Goal: Obtain resource: Download file/media

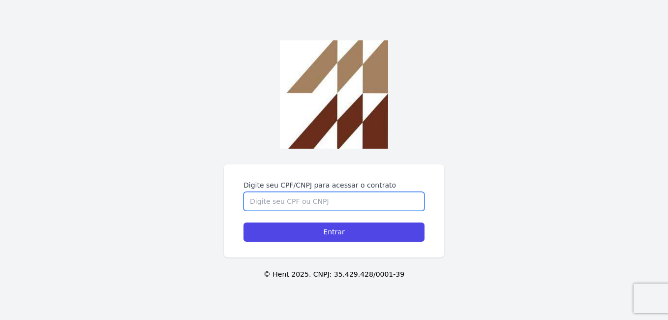
click at [392, 203] on input "Digite seu CPF/CNPJ para acessar o contrato" at bounding box center [334, 201] width 181 height 19
type input "40595887848"
click at [244, 222] on input "Entrar" at bounding box center [334, 231] width 181 height 19
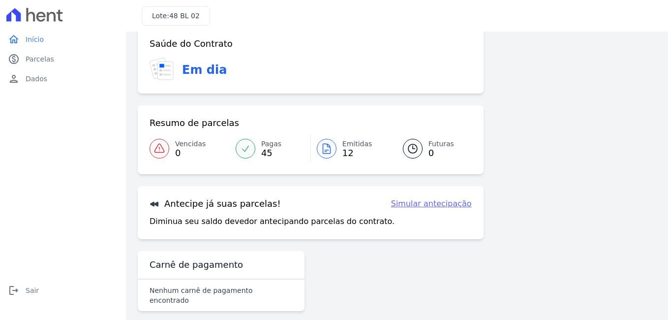
scroll to position [56, 0]
drag, startPoint x: 194, startPoint y: 294, endPoint x: 257, endPoint y: 292, distance: 63.0
click at [257, 292] on div "Nenhum carnê de pagamento encontrado" at bounding box center [221, 294] width 167 height 31
drag, startPoint x: 257, startPoint y: 292, endPoint x: 350, endPoint y: 292, distance: 93.0
click at [350, 292] on div "Saúde do Contrato Em dia Resumo de parcelas Vencidas 0 Pagas 45 Emitidas 12 Fut…" at bounding box center [311, 169] width 346 height 289
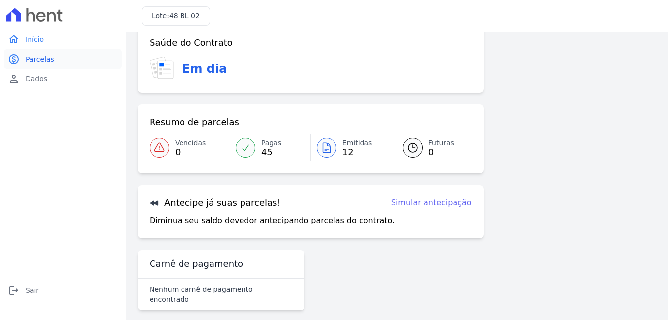
click at [47, 57] on span "Parcelas" at bounding box center [40, 59] width 29 height 10
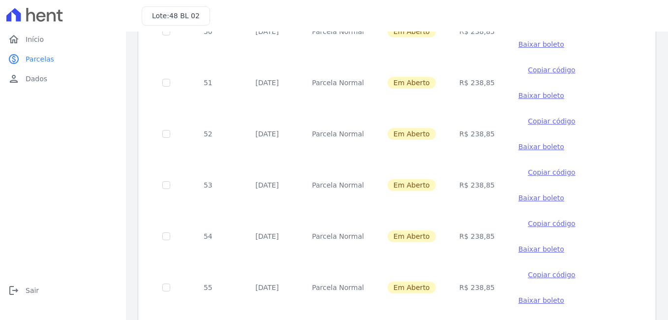
scroll to position [473, 0]
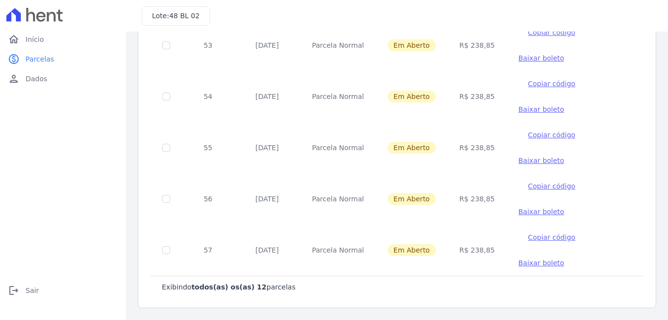
click at [527, 263] on span "Baixar boleto" at bounding box center [542, 263] width 46 height 8
click at [534, 210] on span "Baixar boleto" at bounding box center [542, 212] width 46 height 8
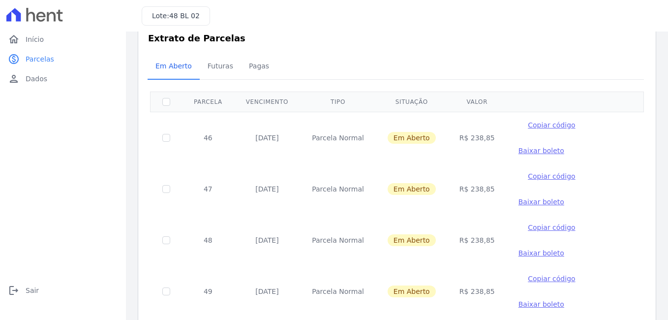
scroll to position [0, 0]
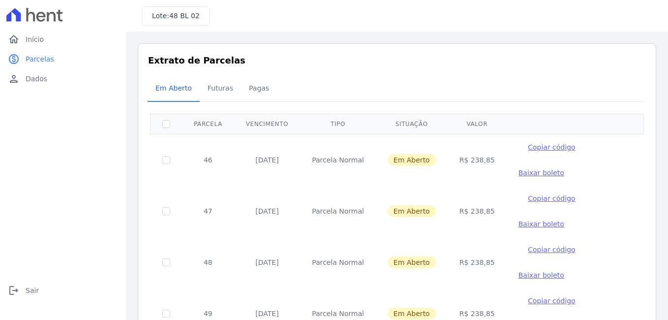
drag, startPoint x: 248, startPoint y: 159, endPoint x: 293, endPoint y: 159, distance: 45.3
click at [293, 159] on td "[DATE]" at bounding box center [267, 160] width 66 height 52
click at [526, 171] on span "Baixar boleto" at bounding box center [542, 173] width 46 height 8
drag, startPoint x: 618, startPoint y: 163, endPoint x: 623, endPoint y: 185, distance: 22.8
click at [618, 163] on tr "46 [DATE] [GEOGRAPHIC_DATA] Em [GEOGRAPHIC_DATA] R$ 238,85 Copiar código [GEOGR…" at bounding box center [398, 160] width 494 height 52
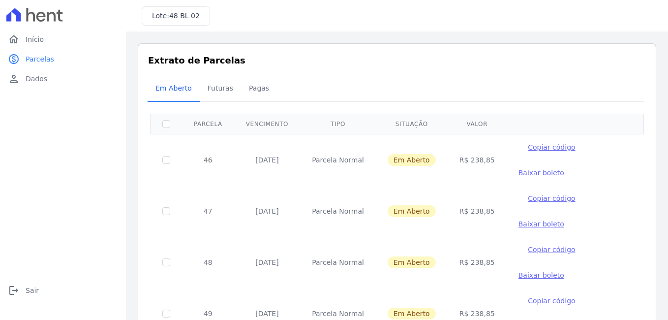
click at [519, 225] on span "Baixar boleto" at bounding box center [542, 224] width 46 height 8
click at [519, 274] on span "Baixar boleto" at bounding box center [542, 275] width 46 height 8
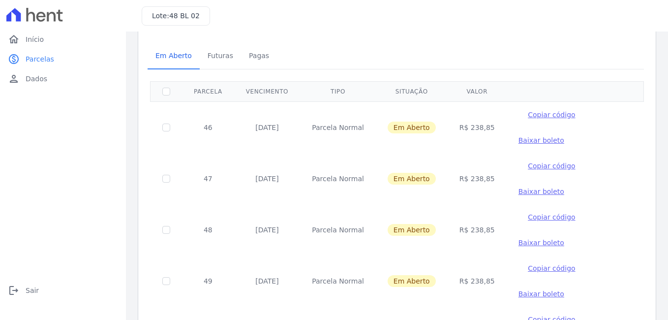
scroll to position [49, 0]
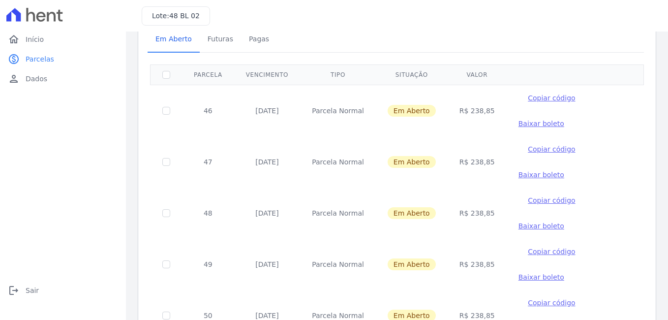
click at [218, 111] on td "46" at bounding box center [208, 111] width 52 height 52
drag, startPoint x: 218, startPoint y: 111, endPoint x: 218, endPoint y: 165, distance: 54.1
click at [218, 165] on td "47" at bounding box center [208, 161] width 52 height 51
drag, startPoint x: 218, startPoint y: 165, endPoint x: 217, endPoint y: 212, distance: 47.3
click at [217, 212] on td "48" at bounding box center [208, 212] width 52 height 51
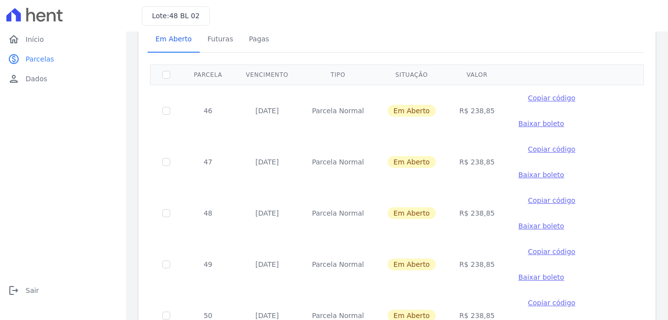
click at [200, 212] on td "48" at bounding box center [208, 212] width 52 height 51
